Goal: Task Accomplishment & Management: Complete application form

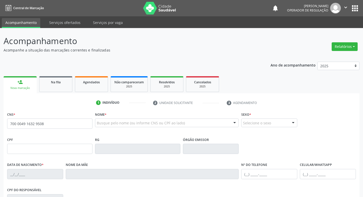
type input "700 0049 1632 9508"
type input "910.383.754-87"
type input "17/11/1966"
type input "Beatriz Barbosa da Silva"
type input "(83) 99404-1978"
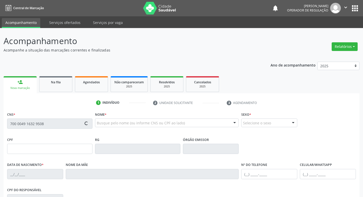
type input "S/N"
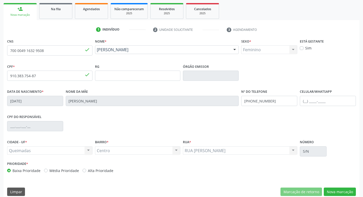
scroll to position [79, 0]
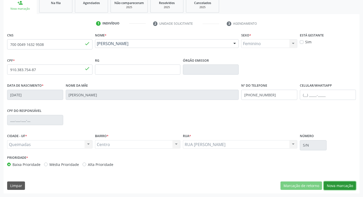
click at [346, 189] on button "Nova marcação" at bounding box center [340, 185] width 32 height 9
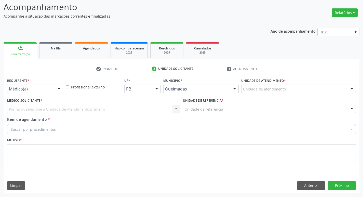
scroll to position [34, 0]
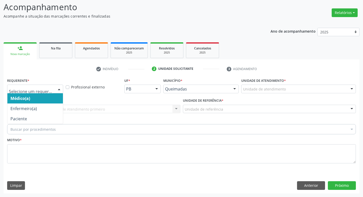
click at [17, 92] on div at bounding box center [35, 89] width 56 height 9
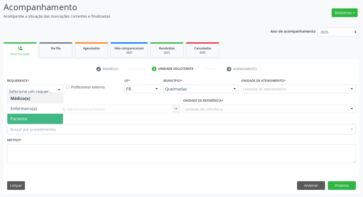
click at [43, 117] on span "Paciente" at bounding box center [34, 119] width 55 height 10
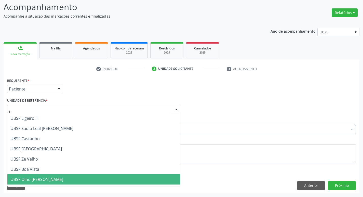
type input "ce"
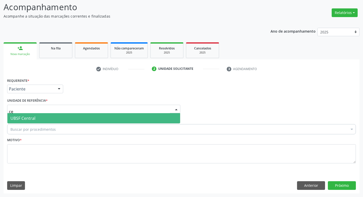
click at [130, 120] on span "UBSF Central" at bounding box center [93, 118] width 173 height 10
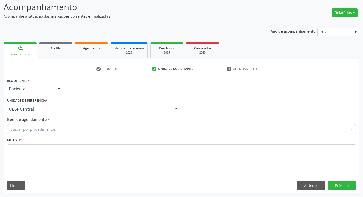
click at [137, 132] on div "Buscar por procedimentos" at bounding box center [181, 129] width 348 height 10
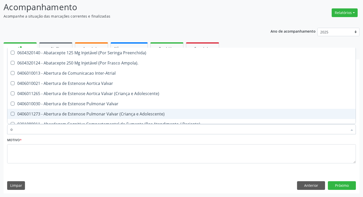
type input "ORTOPEDISTA"
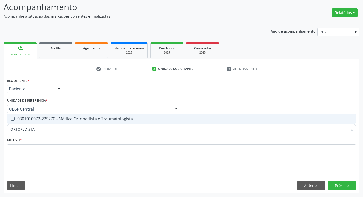
click at [40, 121] on div "0301010072-225270 - Médico Ortopedista e Traumatologista" at bounding box center [181, 119] width 342 height 4
checkbox Traumatologista "true"
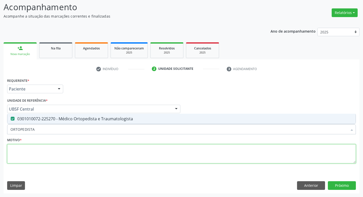
click at [27, 150] on textarea at bounding box center [181, 153] width 348 height 19
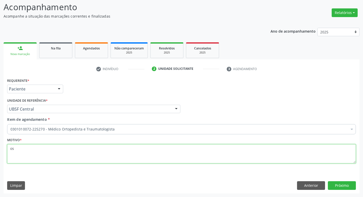
type textarea "o"
type textarea "P"
type textarea "OSTEOPENIA"
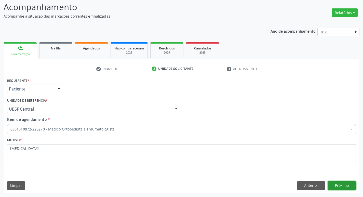
click at [333, 188] on button "Próximo" at bounding box center [342, 185] width 28 height 9
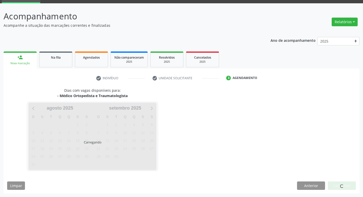
scroll to position [25, 0]
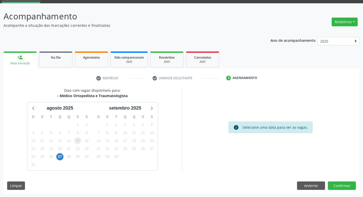
click at [77, 141] on span "15" at bounding box center [77, 140] width 7 height 7
click at [346, 182] on button "Confirmar" at bounding box center [342, 185] width 28 height 9
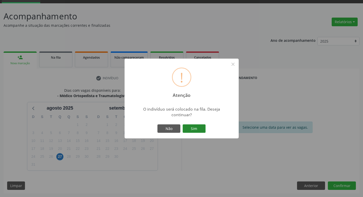
click at [193, 130] on button "Sim" at bounding box center [194, 128] width 23 height 9
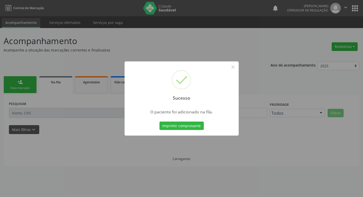
scroll to position [0, 0]
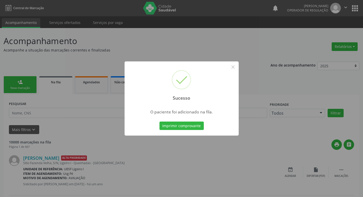
click at [90, 122] on div "Sucesso × O paciente foi adicionado na fila. Imprimir comprovante Cancel" at bounding box center [181, 98] width 363 height 197
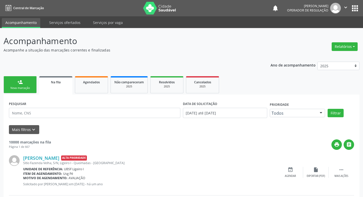
click at [26, 83] on link "person_add Nova marcação" at bounding box center [20, 84] width 33 height 17
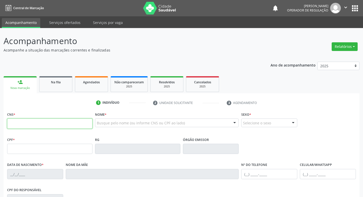
click at [36, 124] on input "text" at bounding box center [49, 123] width 85 height 10
type input "700 3029 8290 2038"
type input "826.260.574-87"
type input "15/08/1969"
type input "Maria Alexandra Barbosa"
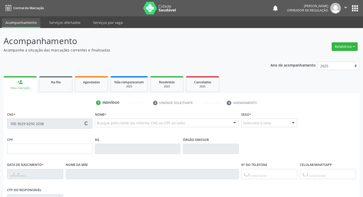
type input "(83) 99411-1796"
type input "40"
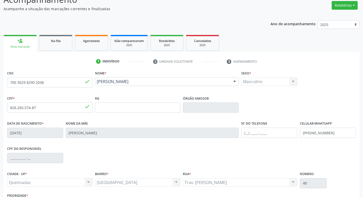
scroll to position [79, 0]
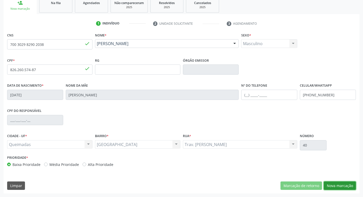
click at [339, 184] on button "Nova marcação" at bounding box center [340, 185] width 32 height 9
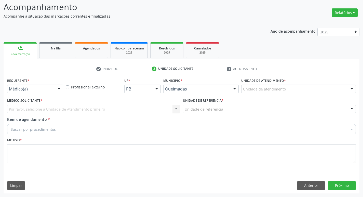
click at [30, 93] on div "Médico(a)" at bounding box center [35, 89] width 56 height 9
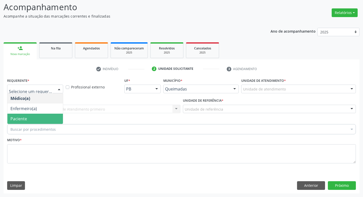
click at [9, 117] on span "Paciente" at bounding box center [34, 119] width 55 height 10
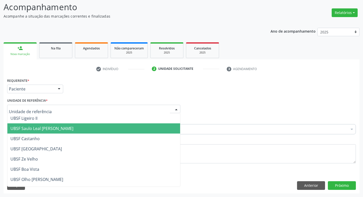
click at [17, 124] on span "UBSF Saulo Leal [PERSON_NAME]" at bounding box center [93, 128] width 173 height 10
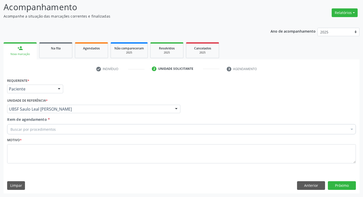
click at [17, 124] on div "Buscar por procedimentos Selecionar todos 0604320140 - Abatacepte 125 Mg Injetá…" at bounding box center [181, 128] width 348 height 9
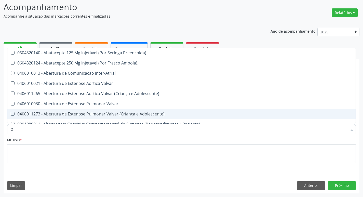
type input "ORTOPEDISTA"
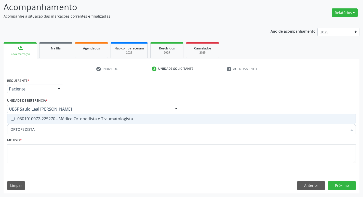
click at [59, 120] on div "0301010072-225270 - Médico Ortopedista e Traumatologista" at bounding box center [181, 119] width 342 height 4
checkbox Traumatologista "true"
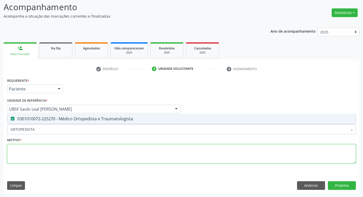
click at [63, 153] on textarea at bounding box center [181, 153] width 348 height 19
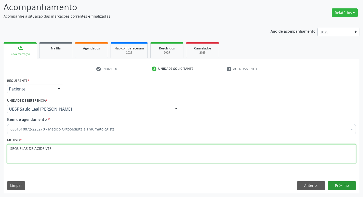
type textarea "SEQUELAS DE ACIDENTE"
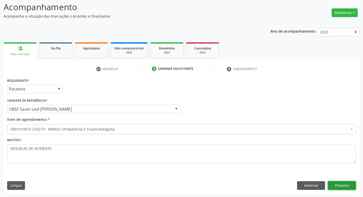
click at [344, 188] on button "Próximo" at bounding box center [342, 185] width 28 height 9
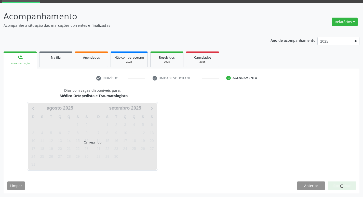
scroll to position [25, 0]
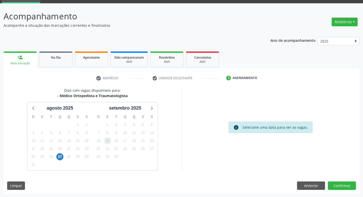
click at [107, 143] on span "15" at bounding box center [107, 140] width 7 height 7
click at [343, 187] on button "Confirmar" at bounding box center [342, 185] width 28 height 9
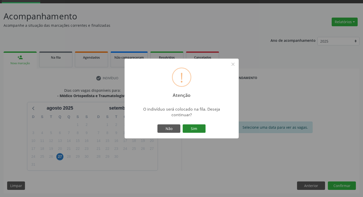
click at [195, 132] on button "Sim" at bounding box center [194, 128] width 23 height 9
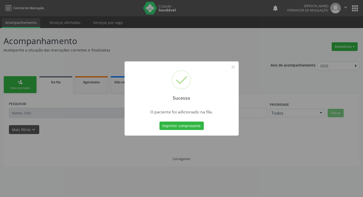
scroll to position [0, 0]
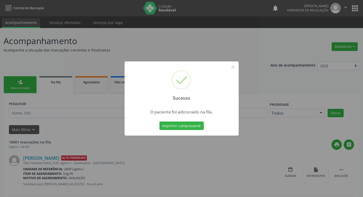
click at [25, 76] on div "Sucesso × O paciente foi adicionado na fila. Imprimir comprovante Cancel" at bounding box center [181, 98] width 363 height 197
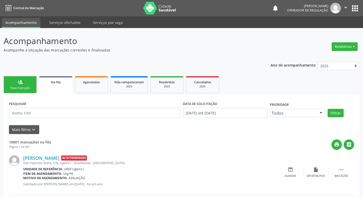
drag, startPoint x: 20, startPoint y: 80, endPoint x: 32, endPoint y: 45, distance: 36.4
click at [20, 80] on div "person_add" at bounding box center [20, 82] width 6 height 6
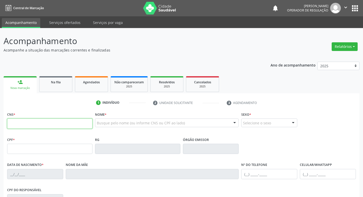
click at [38, 123] on input "text" at bounding box center [49, 123] width 85 height 10
type input "704 5016 9273 0420"
type input "053.040.024-31"
type input "07/06/1978"
type input "Maria Luzinete da Silva"
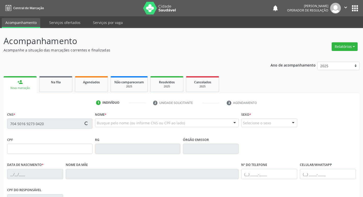
type input "(83) 99300-8172"
type input "041.836.434-65"
type input "41"
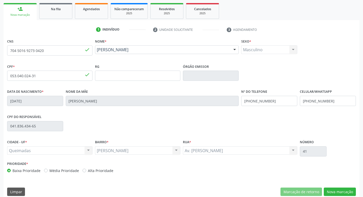
scroll to position [79, 0]
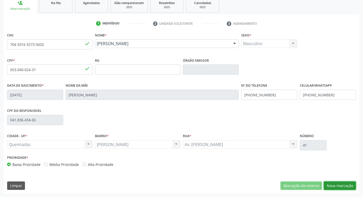
click at [328, 182] on button "Nova marcação" at bounding box center [340, 185] width 32 height 9
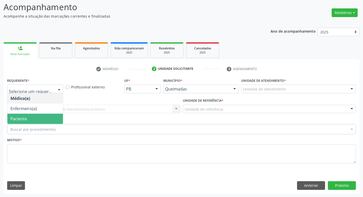
click at [48, 119] on span "Paciente" at bounding box center [34, 119] width 55 height 10
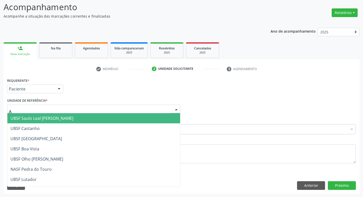
type input "AN"
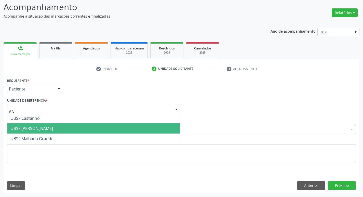
click at [64, 128] on span "UBSF [PERSON_NAME]" at bounding box center [93, 128] width 173 height 10
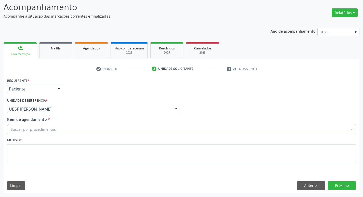
click at [58, 127] on div "Buscar por procedimentos" at bounding box center [181, 129] width 348 height 10
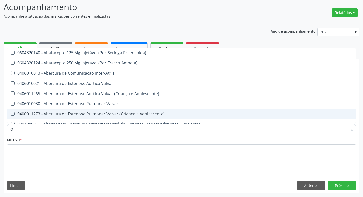
type input "ORTOPEDISTA"
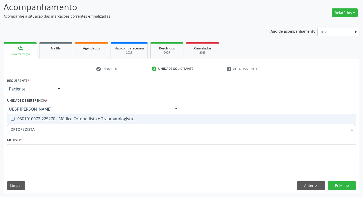
click at [55, 114] on span "0301010072-225270 - Médico Ortopedista e Traumatologista" at bounding box center [181, 119] width 348 height 10
checkbox Traumatologista "true"
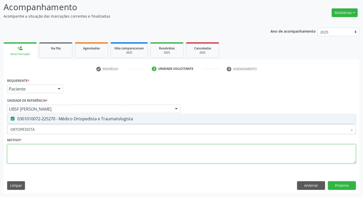
click at [60, 157] on textarea at bounding box center [181, 153] width 348 height 19
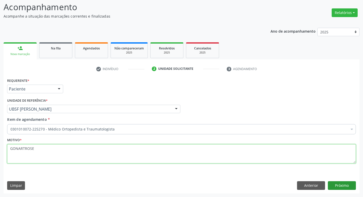
type textarea "GONARTROSE"
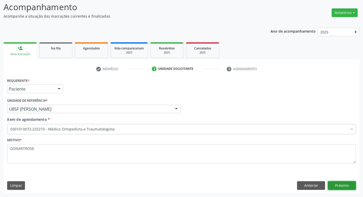
click at [334, 184] on button "Próximo" at bounding box center [342, 185] width 28 height 9
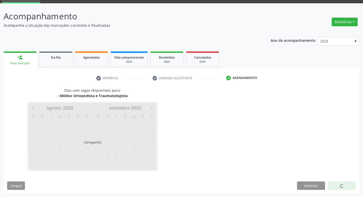
scroll to position [25, 0]
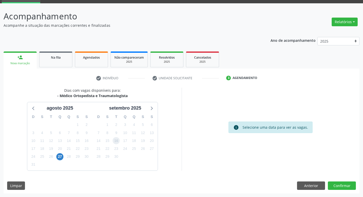
click at [114, 142] on span "16" at bounding box center [116, 140] width 7 height 7
click at [349, 188] on button "Confirmar" at bounding box center [342, 185] width 28 height 9
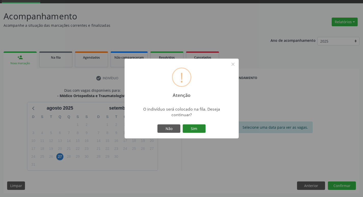
click at [194, 130] on button "Sim" at bounding box center [194, 128] width 23 height 9
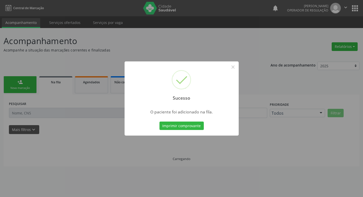
scroll to position [0, 0]
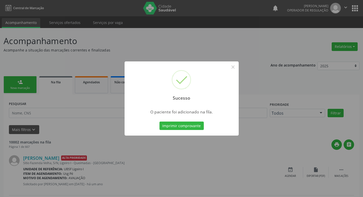
click at [1, 68] on div "Sucesso × O paciente foi adicionado na fila. Imprimir comprovante Cancel" at bounding box center [181, 98] width 363 height 197
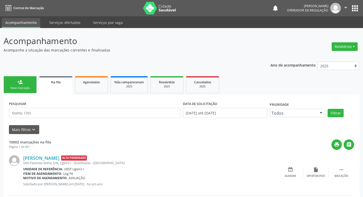
click at [25, 87] on div "Nova marcação" at bounding box center [19, 88] width 25 height 4
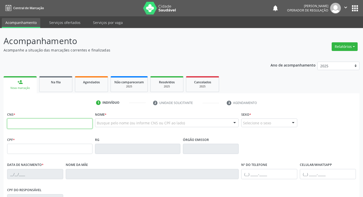
click at [33, 124] on input "text" at bounding box center [49, 123] width 85 height 10
type input "702 6042 1242 6744"
type input "052.801.307-61"
type input "21/10/1967"
type input "Maria Francelina Batista"
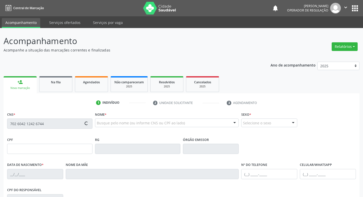
type input "(83) 99370-4993"
type input "018.442.424-04"
type input "6"
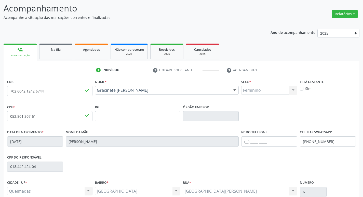
scroll to position [76, 0]
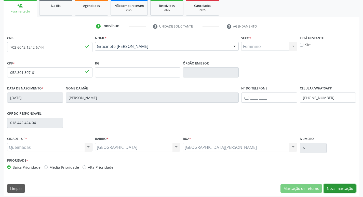
click at [351, 186] on button "Nova marcação" at bounding box center [340, 188] width 32 height 9
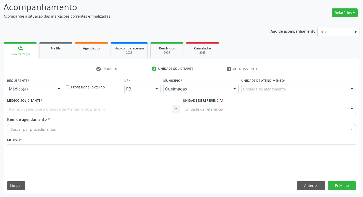
scroll to position [34, 0]
click at [21, 92] on div "Médico(a)" at bounding box center [35, 89] width 56 height 9
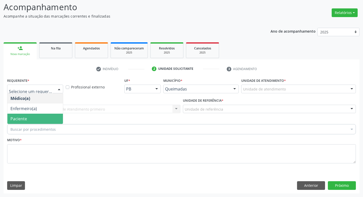
click at [15, 117] on span "Paciente" at bounding box center [18, 119] width 17 height 6
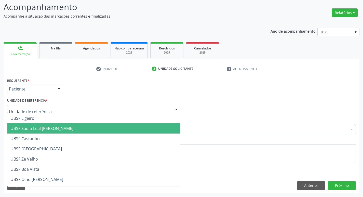
click at [24, 125] on span "UBSF Saulo Leal [PERSON_NAME]" at bounding box center [93, 128] width 173 height 10
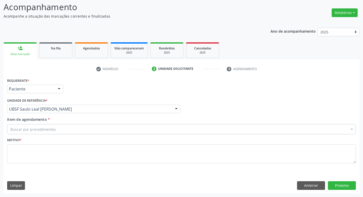
click at [24, 125] on div "Buscar por procedimentos" at bounding box center [181, 129] width 348 height 10
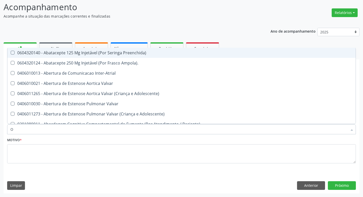
type input "ORTOPEDISTA"
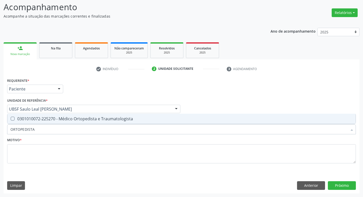
click at [29, 118] on div "0301010072-225270 - Médico Ortopedista e Traumatologista" at bounding box center [181, 119] width 342 height 4
checkbox Traumatologista "true"
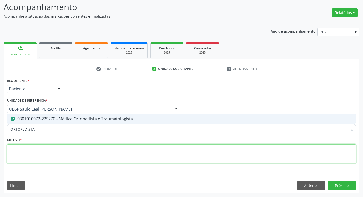
click at [62, 158] on textarea at bounding box center [181, 153] width 348 height 19
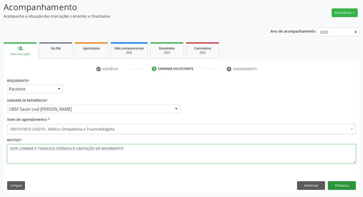
type textarea "DOR LOMBAR E TORÁCICA CRÔNICA E LIMITAÇÃO DE MOVIMENTO"
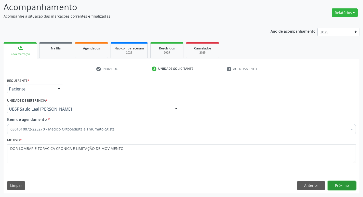
click at [341, 185] on button "Próximo" at bounding box center [342, 185] width 28 height 9
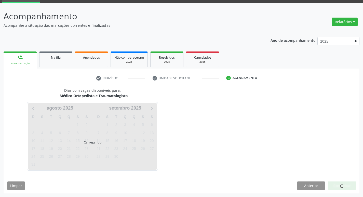
scroll to position [25, 0]
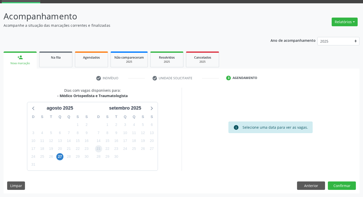
click at [98, 151] on span "21" at bounding box center [98, 148] width 7 height 7
click at [348, 183] on button "Confirmar" at bounding box center [342, 185] width 28 height 9
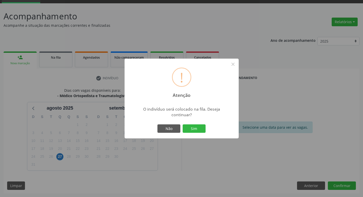
click at [194, 133] on div "Não Sim" at bounding box center [181, 128] width 50 height 11
click at [193, 131] on button "Sim" at bounding box center [194, 128] width 23 height 9
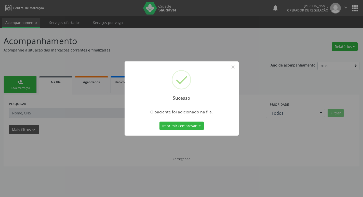
scroll to position [0, 0]
click at [114, 159] on div "Sucesso × O paciente foi adicionado na fila. Imprimir comprovante Cancel" at bounding box center [183, 98] width 367 height 197
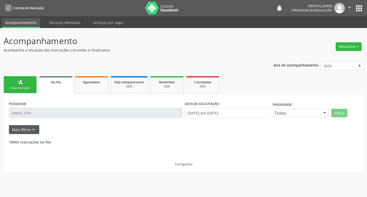
click at [17, 89] on div "Nova marcação" at bounding box center [19, 88] width 25 height 4
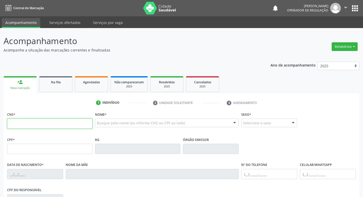
click at [60, 128] on input "text" at bounding box center [49, 123] width 85 height 10
type input "704 1041 9381 1677"
type input "23/07/1968"
type input "Sebastiana Souza de Almeida"
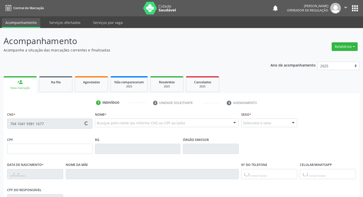
type input "(83) 99112-0202"
type input "57"
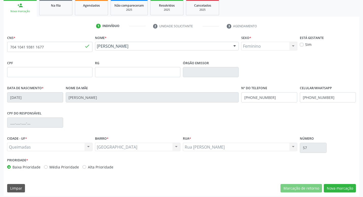
scroll to position [79, 0]
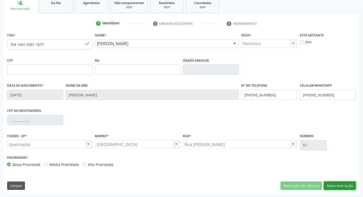
click at [341, 185] on button "Nova marcação" at bounding box center [340, 185] width 32 height 9
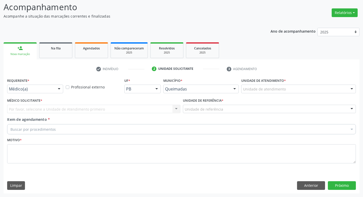
scroll to position [34, 0]
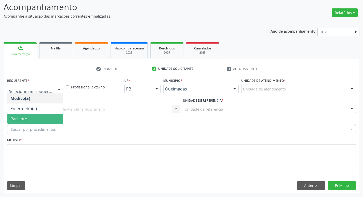
click at [19, 115] on span "Paciente" at bounding box center [34, 119] width 55 height 10
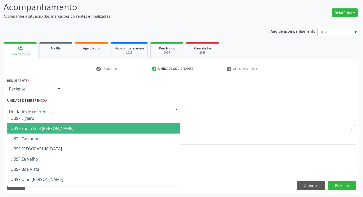
click at [19, 126] on span "UBSF Saulo Leal [PERSON_NAME]" at bounding box center [41, 128] width 63 height 6
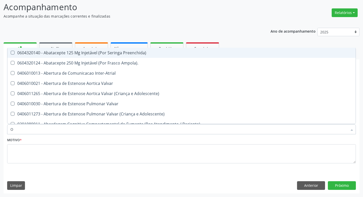
type input "ORTOPEDISTA"
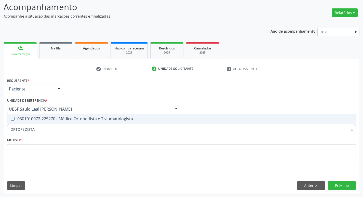
click at [42, 123] on span "0301010072-225270 - Médico Ortopedista e Traumatologista" at bounding box center [181, 119] width 348 height 10
checkbox Traumatologista "true"
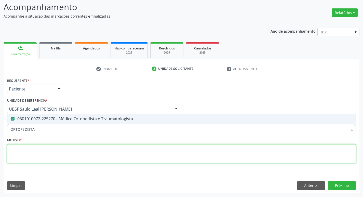
click at [39, 154] on textarea at bounding box center [181, 153] width 348 height 19
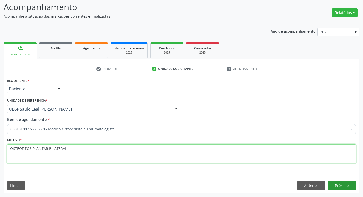
type textarea "OSTEÓFITOS PLANTAR BILATERAL"
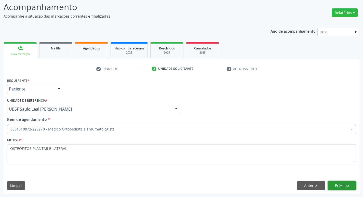
click at [343, 186] on button "Próximo" at bounding box center [342, 185] width 28 height 9
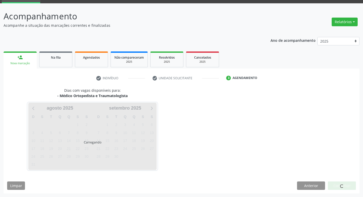
scroll to position [25, 0]
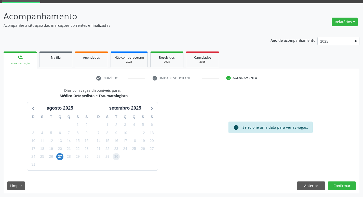
click at [117, 157] on span "30" at bounding box center [116, 156] width 7 height 7
click at [333, 185] on button "Confirmar" at bounding box center [342, 185] width 28 height 9
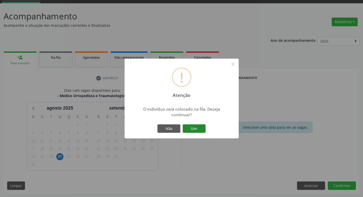
click at [196, 131] on button "Sim" at bounding box center [194, 128] width 23 height 9
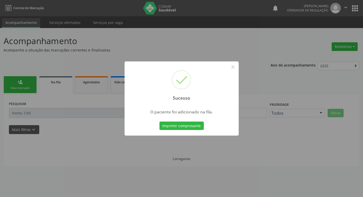
scroll to position [0, 0]
click at [105, 106] on div "Sucesso × O paciente foi adicionado na fila. Imprimir comprovante Cancel" at bounding box center [183, 98] width 367 height 197
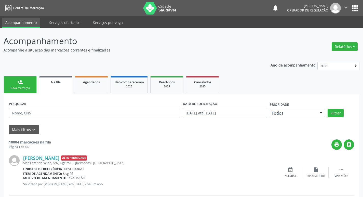
click at [20, 89] on div "Nova marcação" at bounding box center [19, 88] width 25 height 4
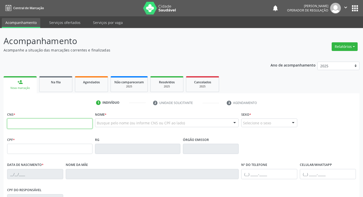
drag, startPoint x: 30, startPoint y: 123, endPoint x: 26, endPoint y: 125, distance: 3.9
click at [26, 125] on input "text" at bounding box center [49, 123] width 85 height 10
type input "708 1015 3288 8839"
type input "262.885.914-91"
type input "12/01/1961"
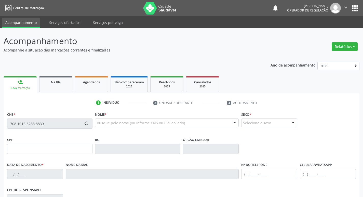
type input "Alzira Maria da Conceicao"
type input "(83) 98607-3538"
type input "498.620.494-72"
type input "38"
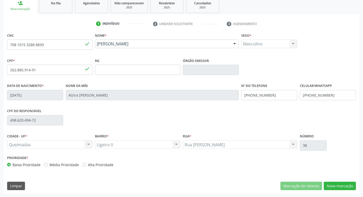
scroll to position [79, 0]
click at [347, 182] on button "Nova marcação" at bounding box center [340, 185] width 32 height 9
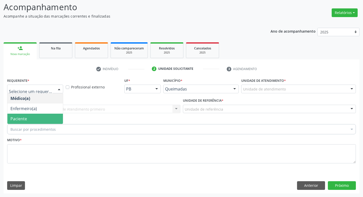
click at [24, 117] on span "Paciente" at bounding box center [18, 119] width 17 height 6
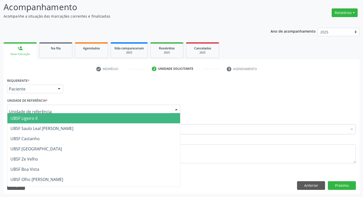
click at [20, 119] on span "UBSF Ligeiro II" at bounding box center [23, 118] width 27 height 6
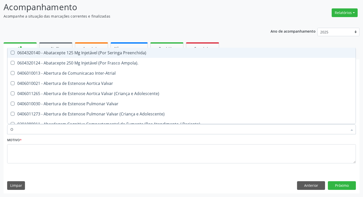
type input "ORTOPEDISTA"
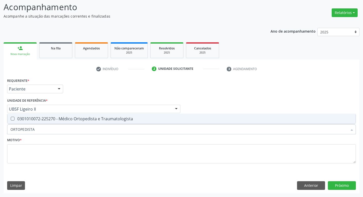
click at [49, 122] on span "0301010072-225270 - Médico Ortopedista e Traumatologista" at bounding box center [181, 119] width 348 height 10
checkbox Traumatologista "true"
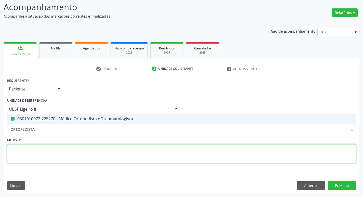
click at [45, 157] on textarea at bounding box center [181, 153] width 348 height 19
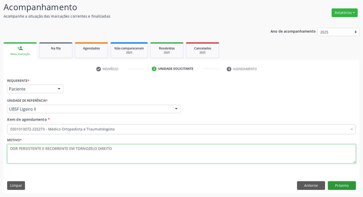
type textarea "DOR PERSISTENTE E RECORRENTE EM TORNOZELO DIREITO"
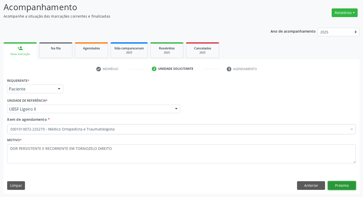
click at [341, 181] on button "Próximo" at bounding box center [342, 185] width 28 height 9
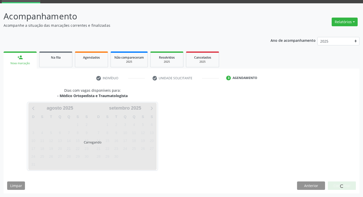
scroll to position [25, 0]
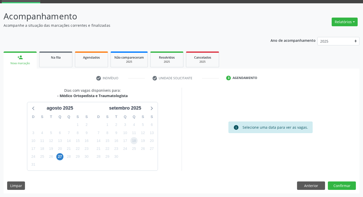
click at [133, 139] on span "18" at bounding box center [133, 140] width 7 height 7
click at [330, 181] on button "Confirmar" at bounding box center [342, 185] width 28 height 9
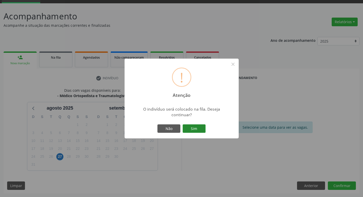
click at [202, 129] on button "Sim" at bounding box center [194, 128] width 23 height 9
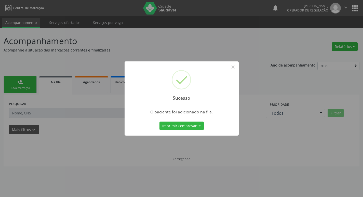
scroll to position [0, 0]
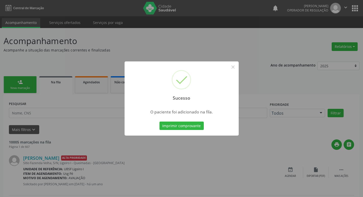
click at [54, 109] on div "Sucesso × O paciente foi adicionado na fila. Imprimir comprovante Cancel" at bounding box center [181, 98] width 363 height 197
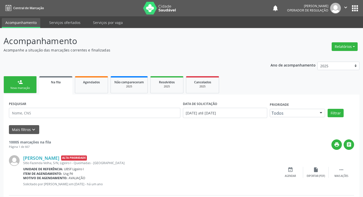
click at [20, 86] on link "person_add Nova marcação" at bounding box center [20, 84] width 33 height 17
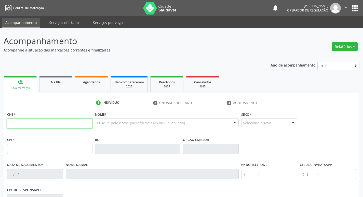
click at [18, 124] on input "text" at bounding box center [49, 123] width 85 height 10
type input "707 8046 1948 1313"
type input "062.930.844-62"
type input "09/09/1981"
type input "Marlene Severina Cardoso da Silva"
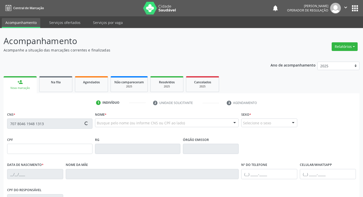
type input "(83) 3347-1058"
type input "213"
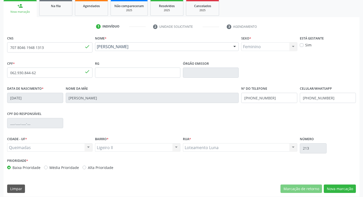
scroll to position [79, 0]
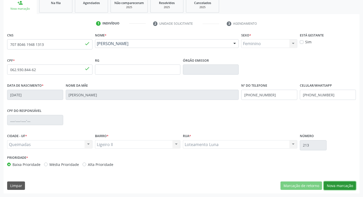
click at [336, 188] on button "Nova marcação" at bounding box center [340, 185] width 32 height 9
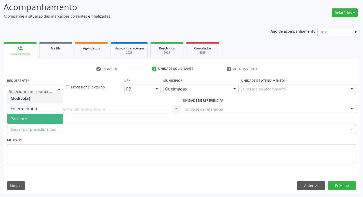
click at [23, 118] on span "Paciente" at bounding box center [18, 119] width 17 height 6
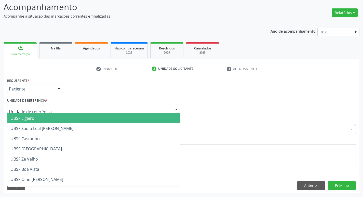
click at [25, 119] on span "UBSF Ligeiro II" at bounding box center [23, 118] width 27 height 6
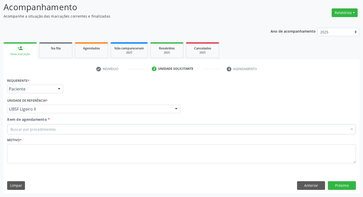
click at [27, 133] on div "Buscar por procedimentos" at bounding box center [181, 129] width 348 height 10
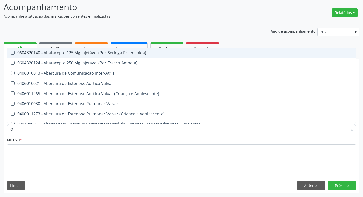
type input "ORTOPEDISTA"
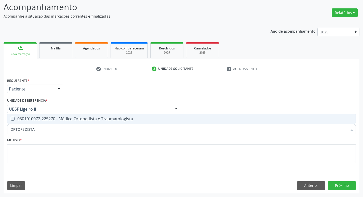
click at [38, 119] on div "0301010072-225270 - Médico Ortopedista e Traumatologista" at bounding box center [181, 119] width 342 height 4
checkbox Traumatologista "true"
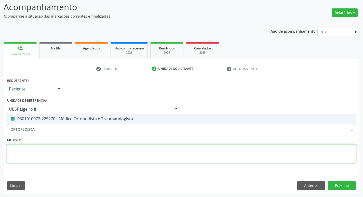
click at [52, 150] on textarea at bounding box center [181, 153] width 348 height 19
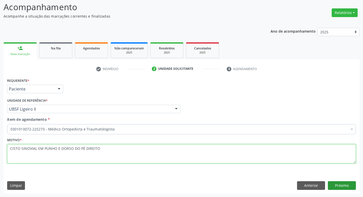
type textarea "CISTO SINOVIAL EM PUNHO E DORSO DO PÉ DIREITO"
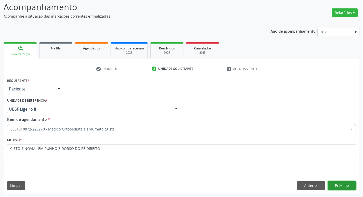
click at [334, 184] on button "Próximo" at bounding box center [342, 185] width 28 height 9
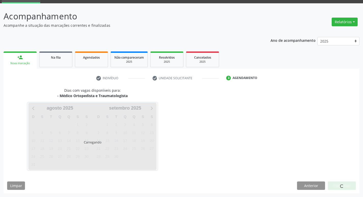
scroll to position [25, 0]
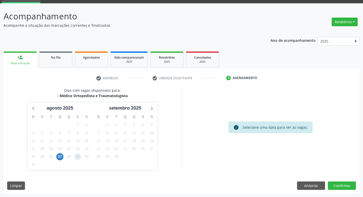
click at [79, 157] on span "29" at bounding box center [77, 156] width 7 height 7
click at [334, 187] on button "Confirmar" at bounding box center [342, 185] width 28 height 9
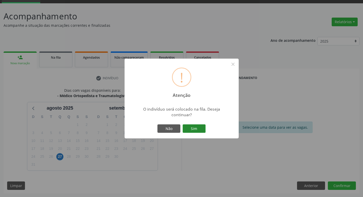
click at [186, 125] on button "Sim" at bounding box center [194, 128] width 23 height 9
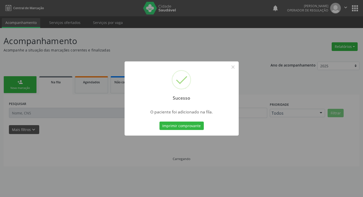
scroll to position [0, 0]
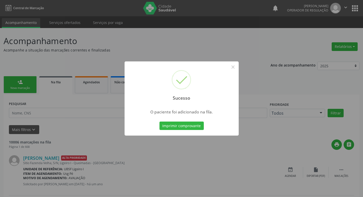
click at [72, 130] on div "Sucesso × O paciente foi adicionado na fila. Imprimir comprovante Cancel" at bounding box center [181, 98] width 363 height 197
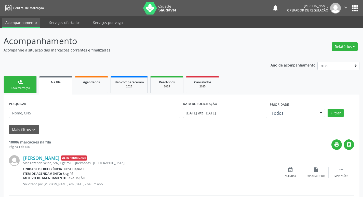
click at [11, 79] on link "person_add Nova marcação" at bounding box center [20, 84] width 33 height 17
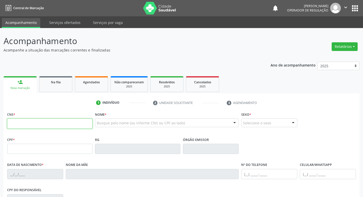
click at [29, 125] on input "text" at bounding box center [49, 123] width 85 height 10
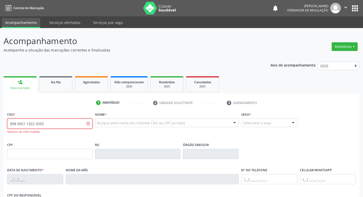
type input "898 0051 1322 5055"
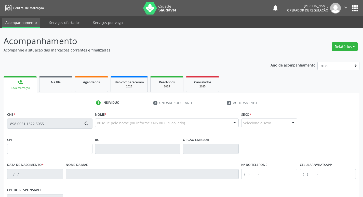
type input "[DATE]"
type input "S/N"
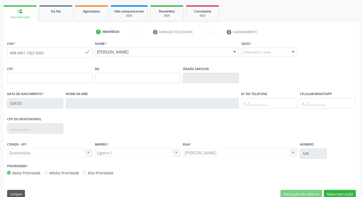
scroll to position [79, 0]
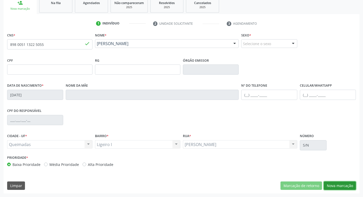
click at [339, 186] on button "Nova marcação" at bounding box center [340, 185] width 32 height 9
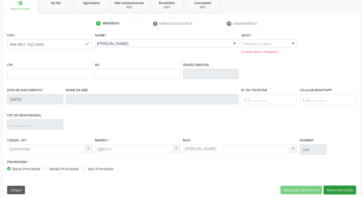
click at [339, 190] on button "Nova marcação" at bounding box center [340, 190] width 32 height 9
click at [312, 175] on div "CNS * 898 0051 1322 5055 done Nome * Antonio Pires da Silva Antonio Pires da Si…" at bounding box center [182, 114] width 356 height 166
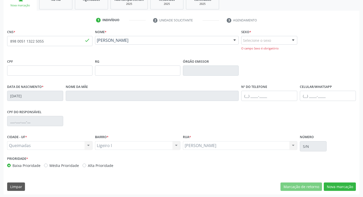
scroll to position [83, 0]
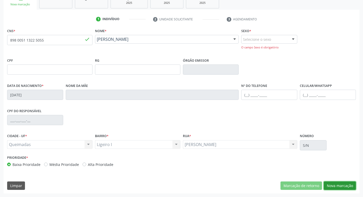
click at [328, 186] on button "Nova marcação" at bounding box center [340, 185] width 32 height 9
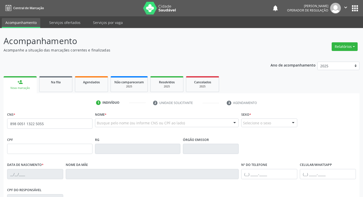
type input "898 0051 1322 5055"
type input "[DATE]"
type input "S/N"
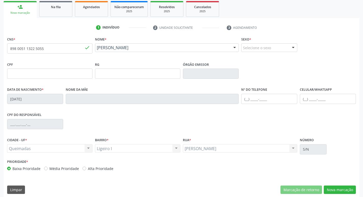
scroll to position [79, 0]
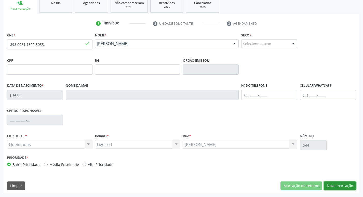
click at [336, 181] on button "Nova marcação" at bounding box center [340, 185] width 32 height 9
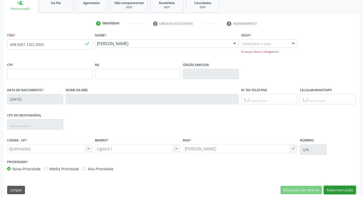
click at [331, 188] on button "Nova marcação" at bounding box center [340, 190] width 32 height 9
click at [44, 47] on input "898 0051 1322 5055" at bounding box center [49, 44] width 85 height 10
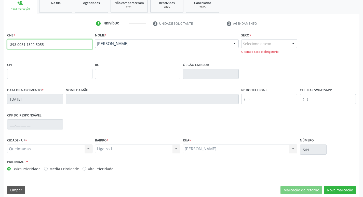
click at [44, 47] on input "898 0051 1322 5055" at bounding box center [49, 44] width 85 height 10
type input "700 0029 4711 1804"
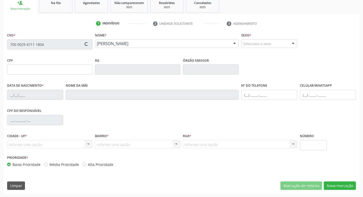
type input "116.832.834-90"
type input "[DATE]"
type input "[PERSON_NAME]"
type input "[PHONE_NUMBER]"
type input "094.382.074-06"
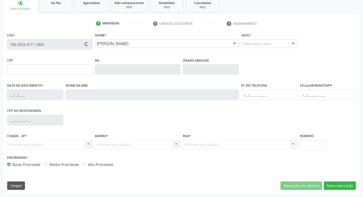
type input "118"
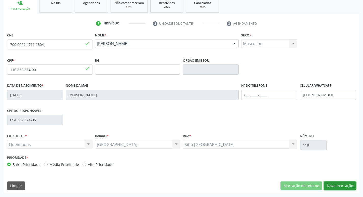
click at [343, 185] on button "Nova marcação" at bounding box center [340, 185] width 32 height 9
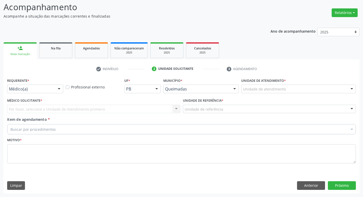
click at [40, 92] on div "Médico(a)" at bounding box center [35, 89] width 56 height 9
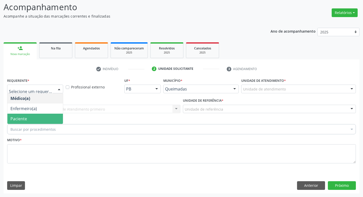
click at [41, 117] on span "Paciente" at bounding box center [34, 119] width 55 height 10
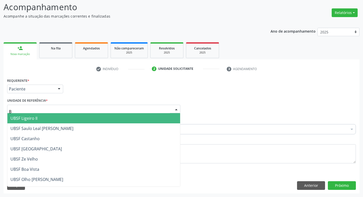
type input "BA"
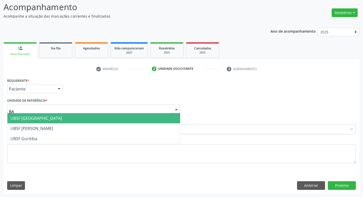
click at [46, 119] on span "UBSF [GEOGRAPHIC_DATA]" at bounding box center [93, 118] width 173 height 10
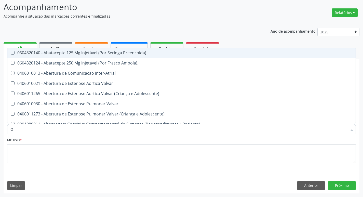
type input "ORTOPEDISTA"
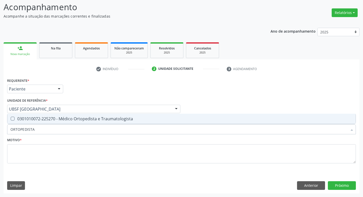
click at [26, 114] on span "0301010072-225270 - Médico Ortopedista e Traumatologista" at bounding box center [181, 119] width 348 height 10
checkbox Traumatologista "true"
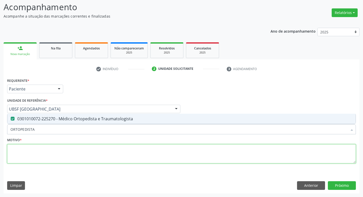
click at [50, 155] on textarea at bounding box center [181, 153] width 348 height 19
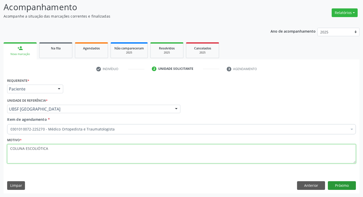
type textarea "COLUNA ESCOLIÓTICA"
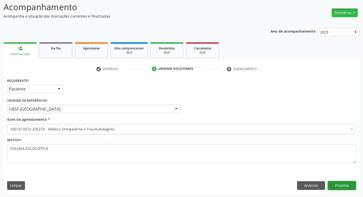
click at [346, 189] on button "Próximo" at bounding box center [342, 185] width 28 height 9
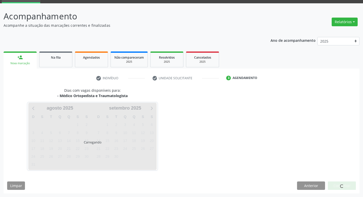
scroll to position [25, 0]
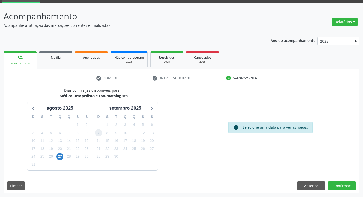
click at [99, 134] on span "7" at bounding box center [98, 132] width 7 height 7
click at [336, 186] on button "Confirmar" at bounding box center [342, 185] width 28 height 9
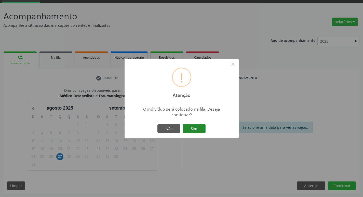
click at [203, 129] on button "Sim" at bounding box center [194, 128] width 23 height 9
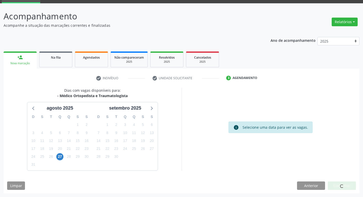
scroll to position [0, 0]
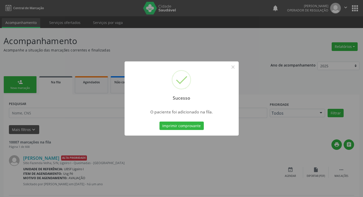
click at [98, 125] on div "Sucesso × O paciente foi adicionado na fila. Imprimir comprovante Cancel" at bounding box center [181, 98] width 363 height 197
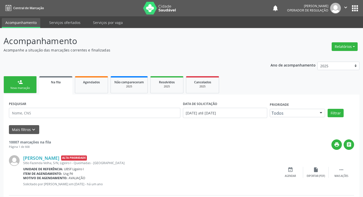
click at [31, 88] on div "Nova marcação" at bounding box center [19, 88] width 25 height 4
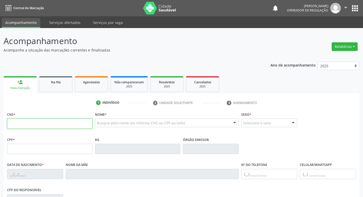
click at [27, 123] on input "text" at bounding box center [49, 123] width 85 height 10
type input "706 5083 7716 4492"
type input "069.944.794-12"
type input "[DATE]"
type input "[PERSON_NAME]"
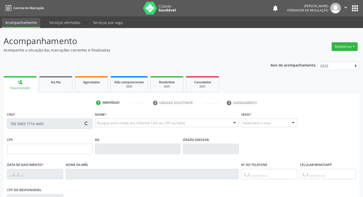
type input "[PHONE_NUMBER]"
type input "691.642.154-15"
type input "S/N"
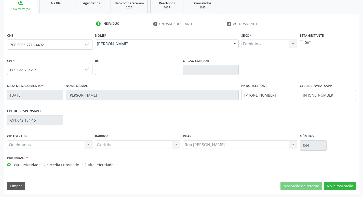
scroll to position [79, 0]
click at [335, 186] on button "Nova marcação" at bounding box center [340, 185] width 32 height 9
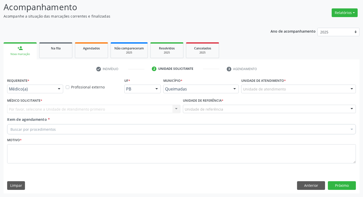
scroll to position [34, 0]
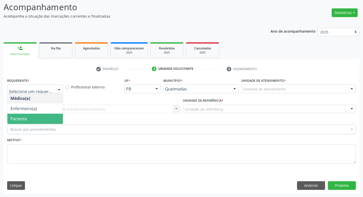
click at [15, 116] on span "Paciente" at bounding box center [18, 119] width 17 height 6
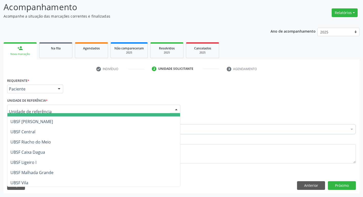
scroll to position [130, 0]
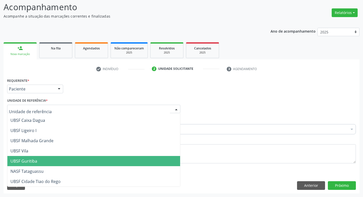
click at [59, 162] on span "UBSF Guritiba" at bounding box center [93, 161] width 173 height 10
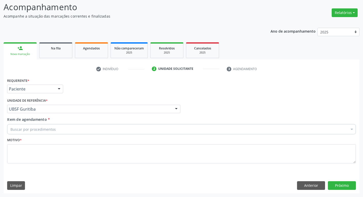
click at [17, 125] on div "Buscar por procedimentos" at bounding box center [181, 129] width 348 height 10
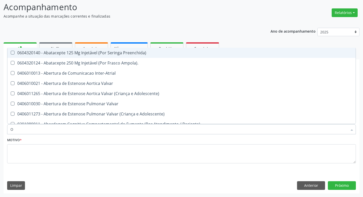
type input "ORTOPEDISTA"
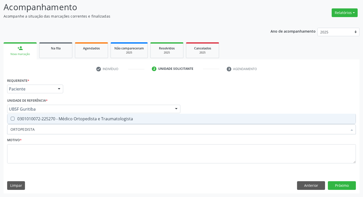
click at [48, 119] on div "0301010072-225270 - Médico Ortopedista e Traumatologista" at bounding box center [181, 119] width 342 height 4
checkbox Traumatologista "true"
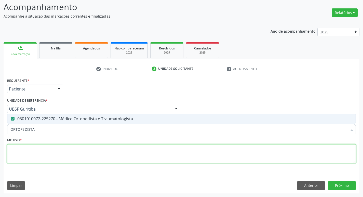
click at [43, 158] on textarea at bounding box center [181, 153] width 348 height 19
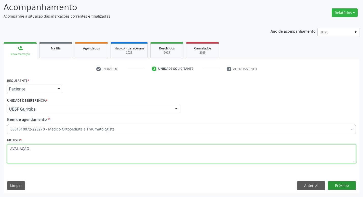
type textarea "AVALIAÇÃO"
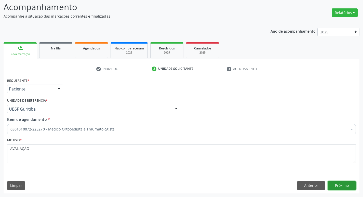
click at [344, 185] on button "Próximo" at bounding box center [342, 185] width 28 height 9
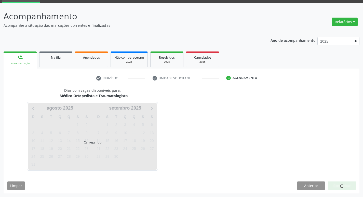
scroll to position [25, 0]
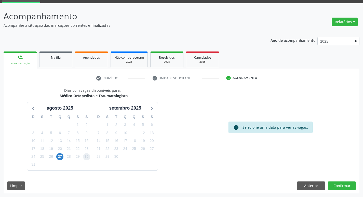
click at [86, 159] on span "30" at bounding box center [86, 156] width 7 height 7
click at [334, 187] on button "Confirmar" at bounding box center [342, 185] width 28 height 9
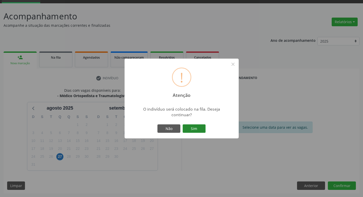
click at [204, 130] on button "Sim" at bounding box center [194, 128] width 23 height 9
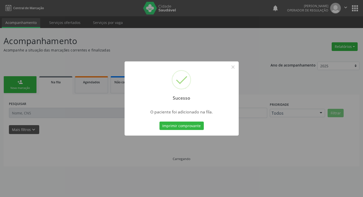
scroll to position [0, 0]
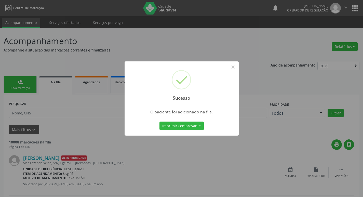
click at [103, 104] on div "Sucesso × O paciente foi adicionado na fila. Imprimir comprovante Cancel" at bounding box center [181, 98] width 363 height 197
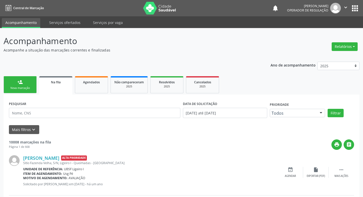
click at [9, 81] on link "person_add Nova marcação" at bounding box center [20, 84] width 33 height 17
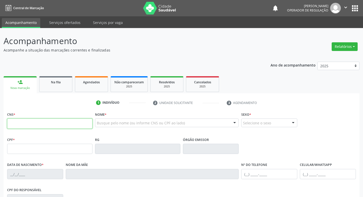
drag, startPoint x: 25, startPoint y: 124, endPoint x: 23, endPoint y: 125, distance: 2.6
click at [23, 125] on input "text" at bounding box center [49, 123] width 85 height 10
type input "706 4061 7193 8580"
type input "043.382.674-61"
type input "[DATE]"
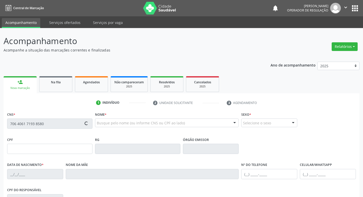
type input "[PERSON_NAME]"
type input "[PHONE_NUMBER]"
type input "S/N"
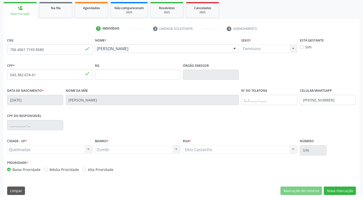
scroll to position [79, 0]
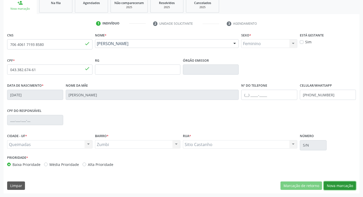
click at [333, 188] on button "Nova marcação" at bounding box center [340, 185] width 32 height 9
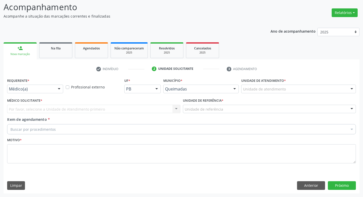
scroll to position [34, 0]
drag, startPoint x: 26, startPoint y: 87, endPoint x: 15, endPoint y: 93, distance: 12.0
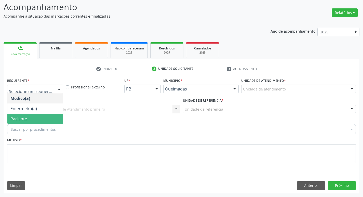
click at [25, 121] on span "Paciente" at bounding box center [34, 119] width 55 height 10
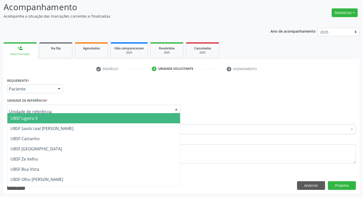
type input "Z"
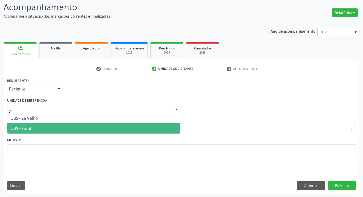
click at [27, 129] on span "UBSF Zumbi" at bounding box center [21, 128] width 23 height 6
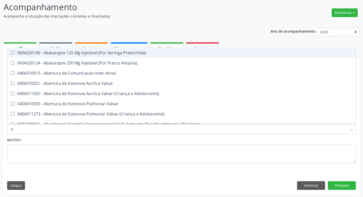
type input "ORTOPEDISTA"
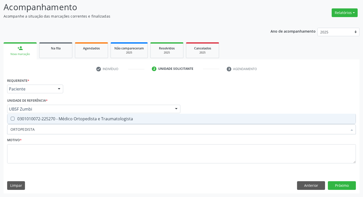
click at [43, 121] on div "0301010072-225270 - Médico Ortopedista e Traumatologista" at bounding box center [181, 119] width 342 height 4
checkbox Traumatologista "true"
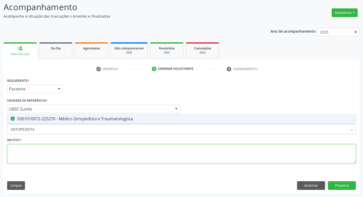
click at [41, 159] on textarea at bounding box center [181, 153] width 348 height 19
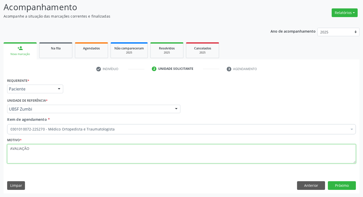
click at [16, 150] on textarea "AVALIAÇÃO" at bounding box center [181, 153] width 348 height 19
type textarea "AVALIAÇÃO"
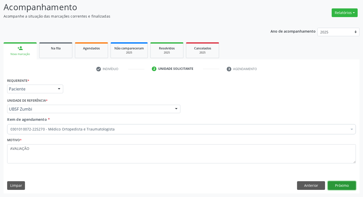
click at [349, 189] on button "Próximo" at bounding box center [342, 185] width 28 height 9
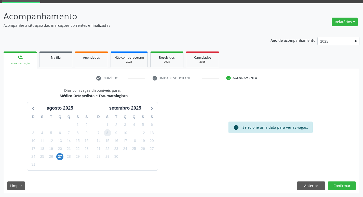
click at [108, 130] on span "8" at bounding box center [107, 132] width 7 height 7
click at [342, 186] on button "Confirmar" at bounding box center [342, 185] width 28 height 9
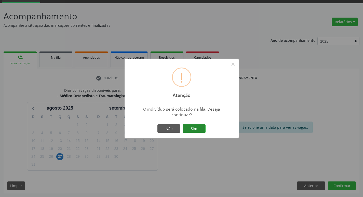
click at [201, 132] on button "Sim" at bounding box center [194, 128] width 23 height 9
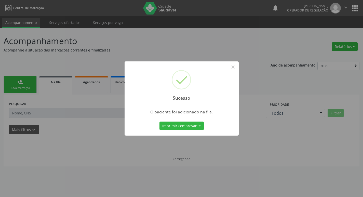
scroll to position [0, 0]
click at [69, 120] on div "Sucesso × O paciente foi adicionado na fila. Imprimir comprovante Cancel" at bounding box center [183, 98] width 367 height 197
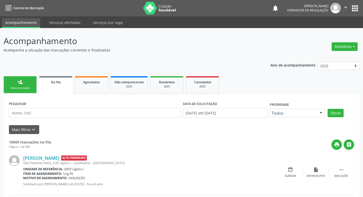
click at [17, 81] on link "person_add Nova marcação" at bounding box center [20, 84] width 33 height 17
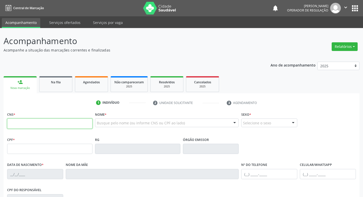
click at [24, 120] on input "text" at bounding box center [49, 123] width 85 height 10
type input "708 4022 4391 1260"
type input "175.144.614-00"
type input "[DATE]"
type input "[PERSON_NAME]"
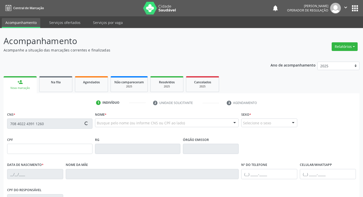
type input "[PHONE_NUMBER]"
type input "293.209.174-34"
type input "194"
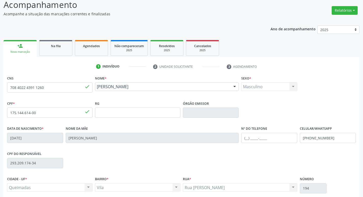
scroll to position [79, 0]
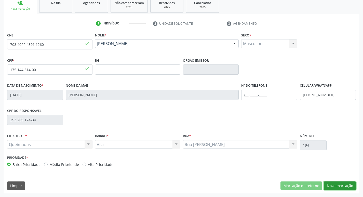
click at [344, 186] on button "Nova marcação" at bounding box center [340, 185] width 32 height 9
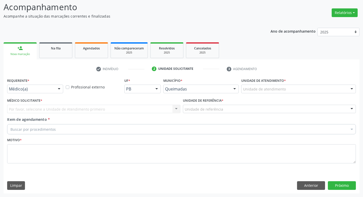
scroll to position [34, 0]
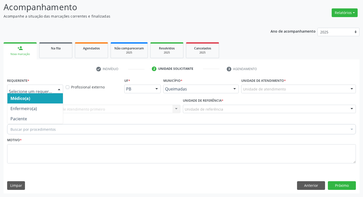
click at [59, 89] on div at bounding box center [59, 89] width 8 height 9
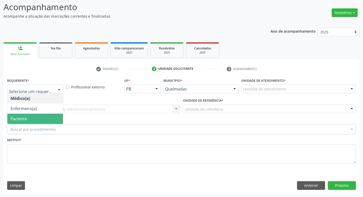
drag, startPoint x: 26, startPoint y: 116, endPoint x: 32, endPoint y: 115, distance: 5.6
click at [28, 116] on span "Paciente" at bounding box center [34, 119] width 55 height 10
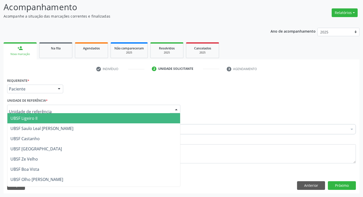
type input "V"
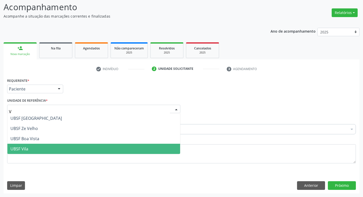
click at [46, 151] on span "UBSF Vila" at bounding box center [93, 149] width 173 height 10
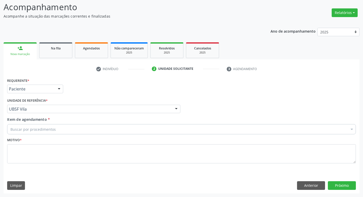
click at [23, 125] on div "Buscar por procedimentos" at bounding box center [181, 129] width 348 height 10
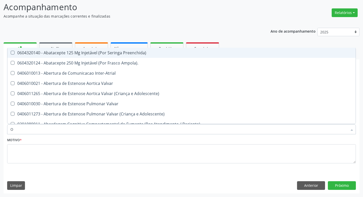
type input "ORTOPEDISTA"
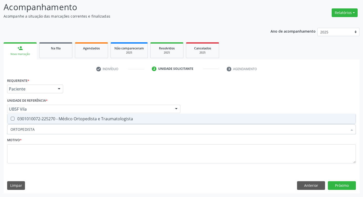
click at [26, 119] on div "0301010072-225270 - Médico Ortopedista e Traumatologista" at bounding box center [181, 119] width 342 height 4
checkbox Traumatologista "true"
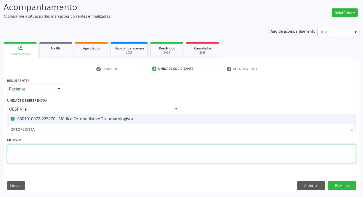
click at [24, 157] on textarea at bounding box center [181, 153] width 348 height 19
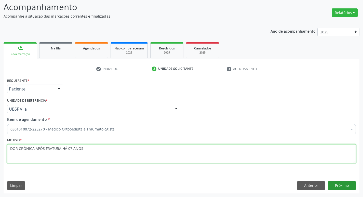
type textarea "DOR CRÔNICA APÓS FRATURA HÁ 07 ANOS"
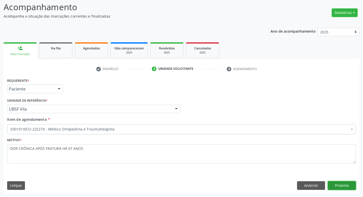
click at [345, 186] on button "Próximo" at bounding box center [342, 185] width 28 height 9
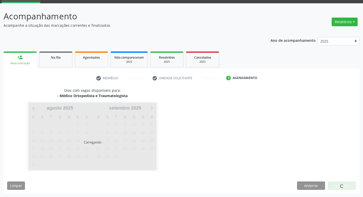
scroll to position [25, 0]
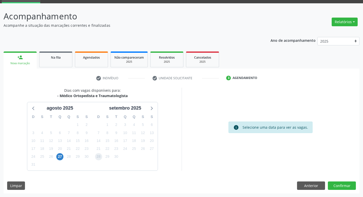
click at [99, 153] on span "28" at bounding box center [98, 156] width 7 height 7
click at [345, 186] on button "Confirmar" at bounding box center [342, 185] width 28 height 9
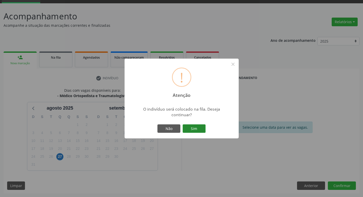
click at [199, 132] on button "Sim" at bounding box center [194, 128] width 23 height 9
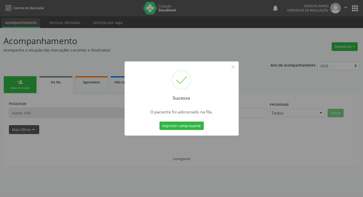
scroll to position [0, 0]
click at [25, 96] on div "Sucesso × O paciente foi adicionado na fila. Imprimir comprovante Cancel" at bounding box center [183, 98] width 367 height 197
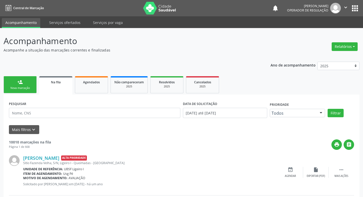
click at [24, 89] on div "Nova marcação" at bounding box center [19, 88] width 25 height 4
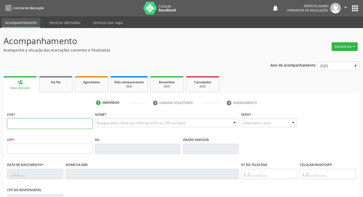
click at [34, 128] on input "text" at bounding box center [49, 123] width 85 height 10
type input "700 5039 3320 1160"
type input "035.332.164-89"
type input "[DATE]"
type input "[PERSON_NAME]"
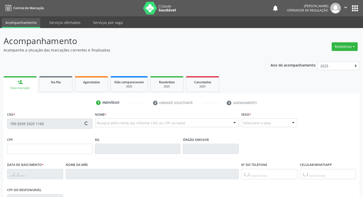
type input "[PHONE_NUMBER]"
type input "911.035.094-20"
type input "33"
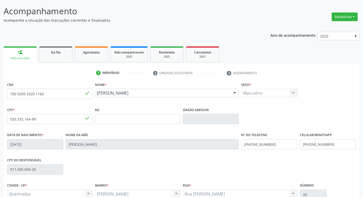
scroll to position [79, 0]
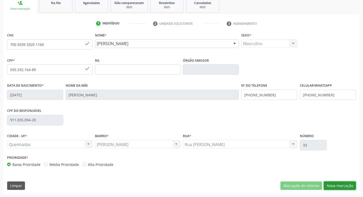
click at [333, 186] on button "Nova marcação" at bounding box center [340, 185] width 32 height 9
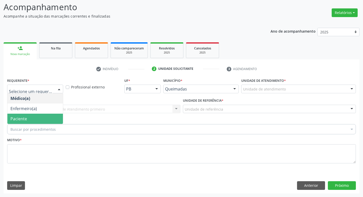
click at [12, 117] on span "Paciente" at bounding box center [18, 119] width 17 height 6
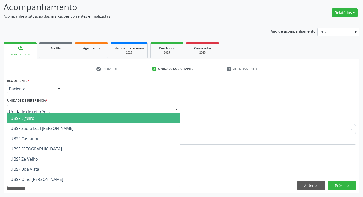
click at [16, 112] on div at bounding box center [93, 109] width 173 height 9
type input "AN"
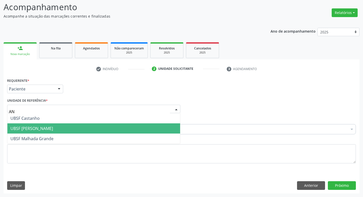
click at [40, 133] on span "UBSF [PERSON_NAME]" at bounding box center [93, 128] width 173 height 10
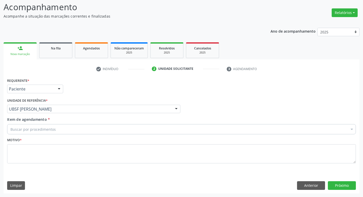
click at [40, 133] on div "Buscar por procedimentos" at bounding box center [181, 129] width 348 height 10
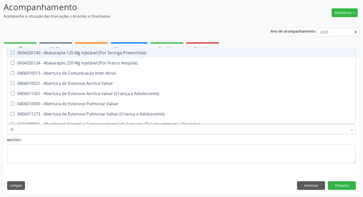
type input "ORTOPEDISTA"
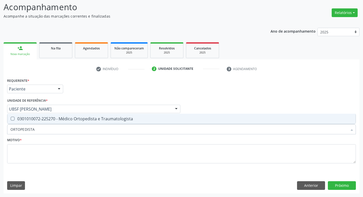
click at [30, 117] on div "0301010072-225270 - Médico Ortopedista e Traumatologista" at bounding box center [181, 119] width 342 height 4
checkbox Traumatologista "true"
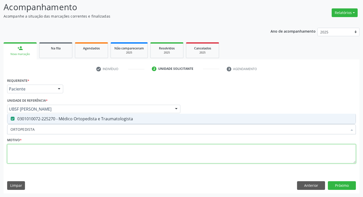
click at [45, 147] on textarea at bounding box center [181, 153] width 348 height 19
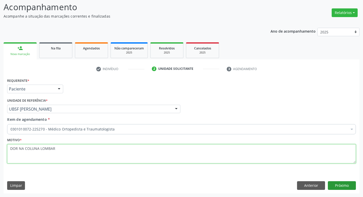
type textarea "DOR NA COLUNA LOMBAR"
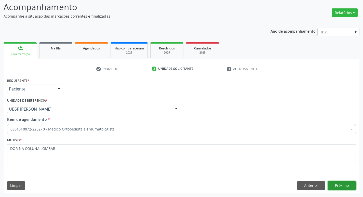
click at [339, 181] on button "Próximo" at bounding box center [342, 185] width 28 height 9
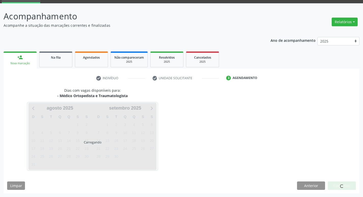
scroll to position [25, 0]
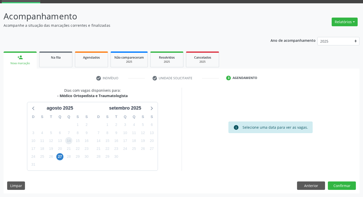
click at [69, 139] on span "14" at bounding box center [68, 140] width 7 height 7
click at [329, 185] on button "Confirmar" at bounding box center [342, 185] width 28 height 9
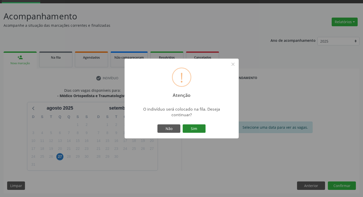
click at [189, 127] on button "Sim" at bounding box center [194, 128] width 23 height 9
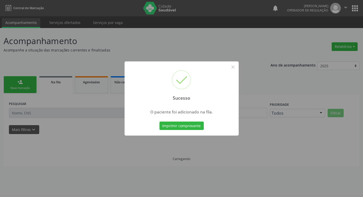
scroll to position [0, 0]
click at [83, 137] on div "Sucesso × O paciente foi adicionado na fila. Imprimir comprovante Cancel" at bounding box center [183, 98] width 367 height 197
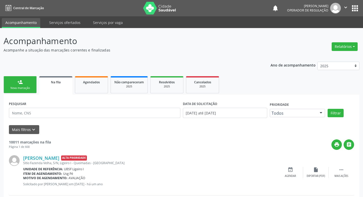
click at [12, 83] on link "person_add Nova marcação" at bounding box center [20, 84] width 33 height 17
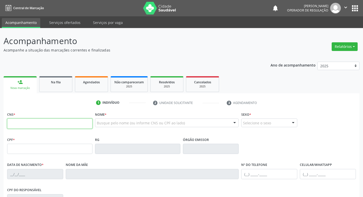
click at [18, 123] on input "text" at bounding box center [49, 123] width 85 height 10
type input "700 0030 6458 3802"
type input "012.021.807-01"
type input "[DATE]"
type input "[PERSON_NAME]"
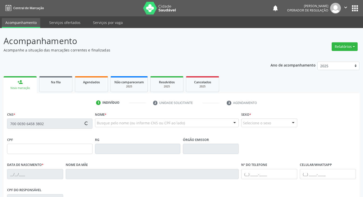
type input "[PHONE_NUMBER]"
type input "S/N"
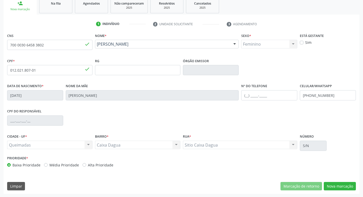
scroll to position [79, 0]
click at [339, 186] on button "Nova marcação" at bounding box center [340, 185] width 32 height 9
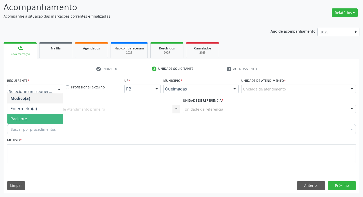
click at [26, 123] on span "Paciente" at bounding box center [34, 119] width 55 height 10
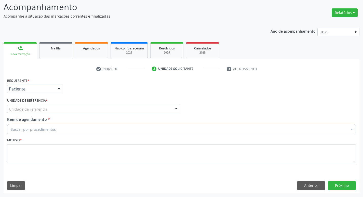
click at [24, 112] on div "Unidade de referência" at bounding box center [93, 109] width 173 height 9
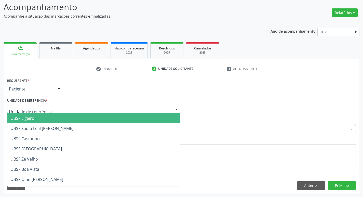
type input "C"
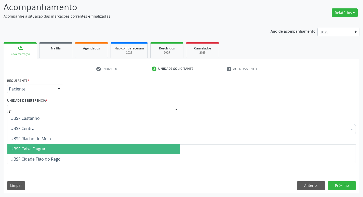
click at [31, 148] on span "UBSF Caixa Dagua" at bounding box center [27, 149] width 35 height 6
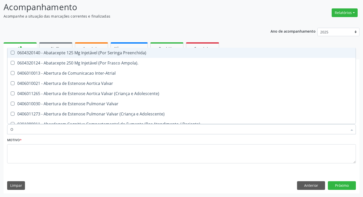
type input "ORTOPEDISTA"
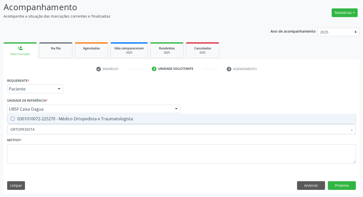
click at [36, 123] on span "0301010072-225270 - Médico Ortopedista e Traumatologista" at bounding box center [181, 119] width 348 height 10
checkbox Traumatologista "true"
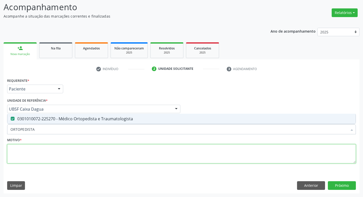
click at [37, 149] on textarea at bounding box center [181, 153] width 348 height 19
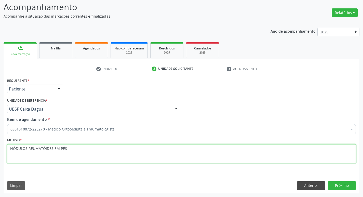
type textarea "NÓDULOS REUMATÓIDES EM PÉS"
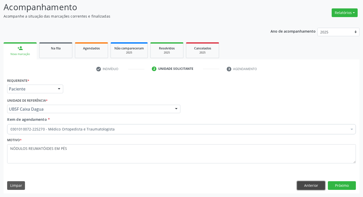
click at [319, 186] on button "Anterior" at bounding box center [311, 185] width 28 height 9
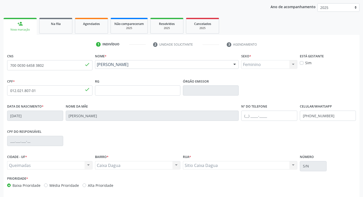
scroll to position [79, 0]
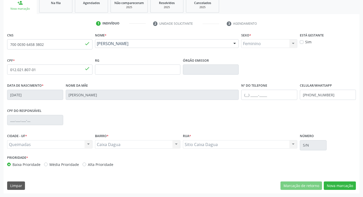
click at [52, 164] on label "Média Prioridade" at bounding box center [64, 164] width 30 height 5
click at [48, 164] on input "Média Prioridade" at bounding box center [46, 164] width 4 height 5
radio input "true"
click at [335, 185] on button "Nova marcação" at bounding box center [340, 185] width 32 height 9
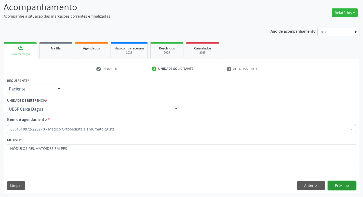
click at [346, 186] on button "Próximo" at bounding box center [342, 185] width 28 height 9
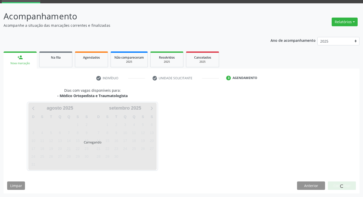
scroll to position [25, 0]
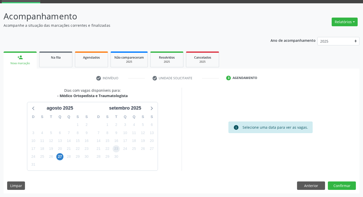
click at [116, 149] on span "23" at bounding box center [116, 148] width 7 height 7
click at [329, 185] on button "Confirmar" at bounding box center [342, 185] width 28 height 9
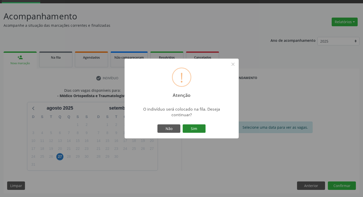
click at [187, 132] on button "Sim" at bounding box center [194, 128] width 23 height 9
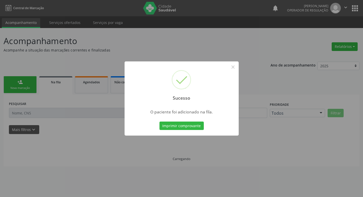
scroll to position [0, 0]
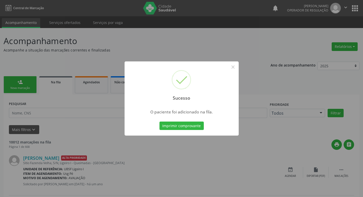
click at [50, 101] on div "Sucesso × O paciente foi adicionado na fila. Imprimir comprovante Cancel" at bounding box center [181, 98] width 363 height 197
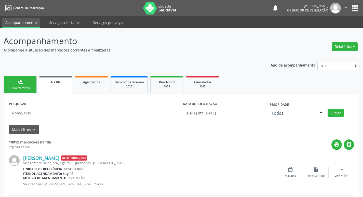
click at [26, 88] on div "Nova marcação" at bounding box center [19, 88] width 25 height 4
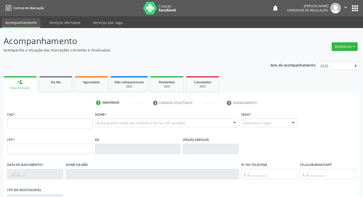
click at [25, 132] on fieldset "CNS *" at bounding box center [49, 121] width 85 height 22
click at [18, 119] on input "text" at bounding box center [49, 123] width 85 height 10
type input "700 5095 9006 8359"
type input "893.246.684-04"
type input "[DATE]"
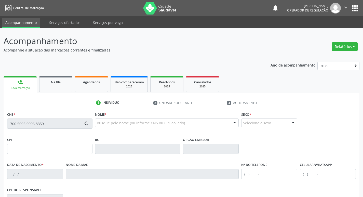
type input "[PERSON_NAME]"
type input "[PHONE_NUMBER]"
type input "S/N"
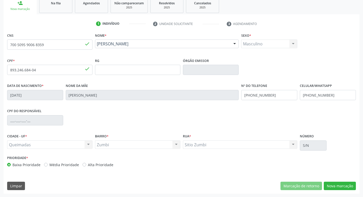
scroll to position [79, 0]
click at [338, 187] on button "Nova marcação" at bounding box center [340, 185] width 32 height 9
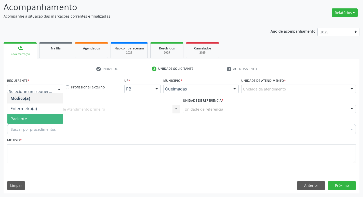
click at [32, 121] on span "Paciente" at bounding box center [34, 119] width 55 height 10
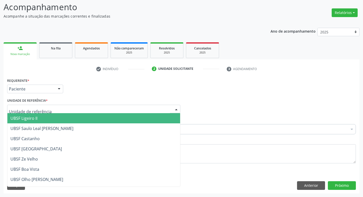
type input "Z"
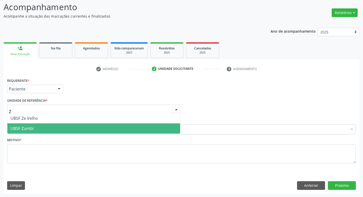
click at [31, 125] on span "UBSF Zumbi" at bounding box center [93, 128] width 173 height 10
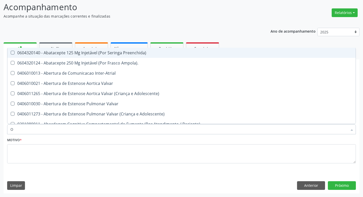
type input "ORTOPEDISTA"
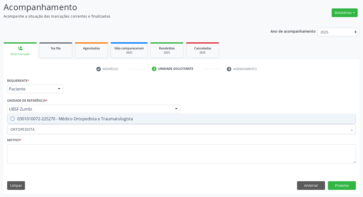
click at [29, 119] on div "0301010072-225270 - Médico Ortopedista e Traumatologista" at bounding box center [181, 119] width 342 height 4
checkbox Traumatologista "true"
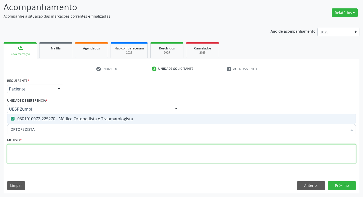
click at [62, 154] on textarea at bounding box center [181, 153] width 348 height 19
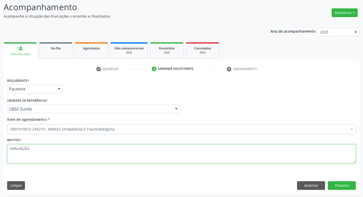
click at [16, 149] on textarea "AVALIAÇÃO" at bounding box center [181, 153] width 348 height 19
type textarea "AVALIAÇÃO"
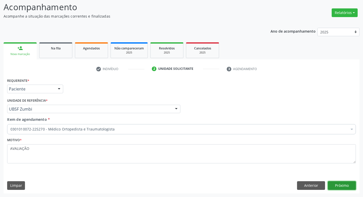
click at [331, 187] on button "Próximo" at bounding box center [342, 185] width 28 height 9
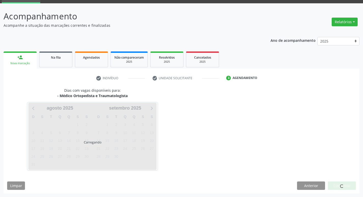
scroll to position [25, 0]
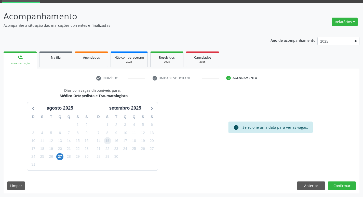
click at [105, 140] on span "15" at bounding box center [107, 140] width 7 height 7
click at [333, 185] on button "Confirmar" at bounding box center [342, 185] width 28 height 9
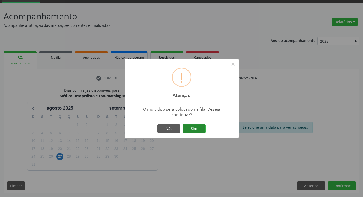
click at [194, 128] on button "Sim" at bounding box center [194, 128] width 23 height 9
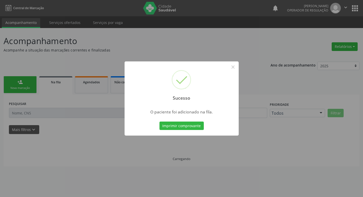
scroll to position [0, 0]
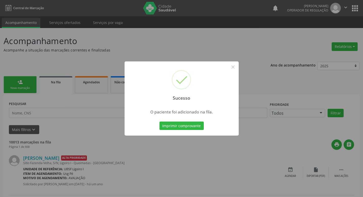
click at [40, 103] on div "Sucesso × O paciente foi adicionado na fila. Imprimir comprovante Cancel" at bounding box center [181, 98] width 363 height 197
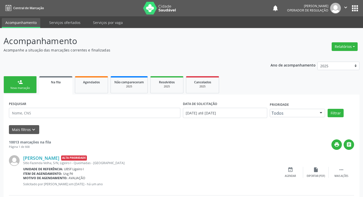
click at [18, 80] on div "person_add" at bounding box center [20, 82] width 6 height 6
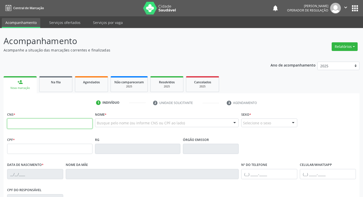
click at [69, 122] on input "text" at bounding box center [49, 123] width 85 height 10
click at [353, 8] on button "apps" at bounding box center [354, 8] width 9 height 9
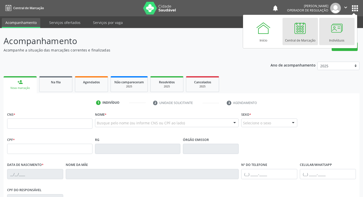
click at [333, 36] on div "Indivíduos" at bounding box center [336, 39] width 15 height 7
